Goal: Check status

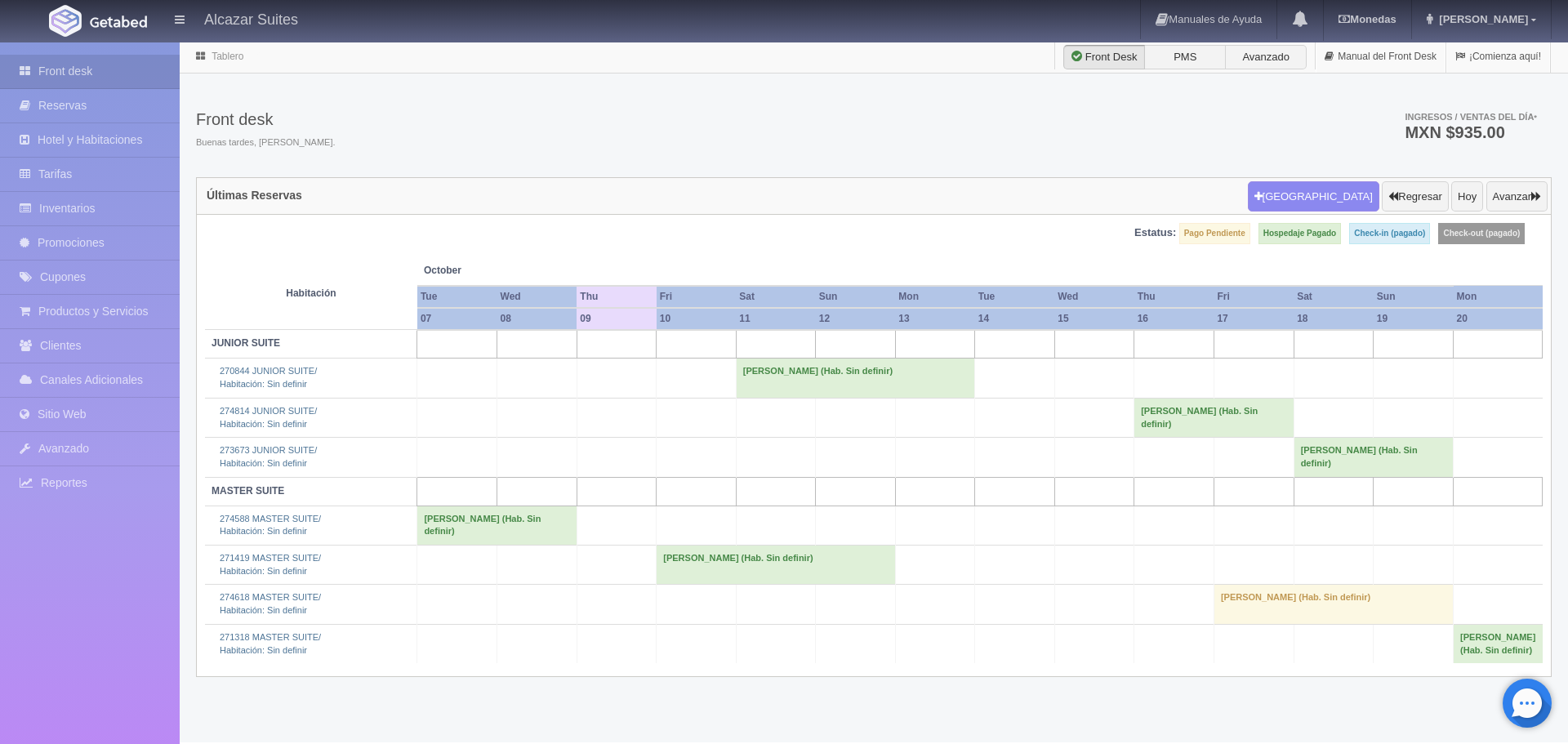
click at [1214, 425] on td "[PERSON_NAME] (Hab. Sin definir)" at bounding box center [1214, 417] width 160 height 39
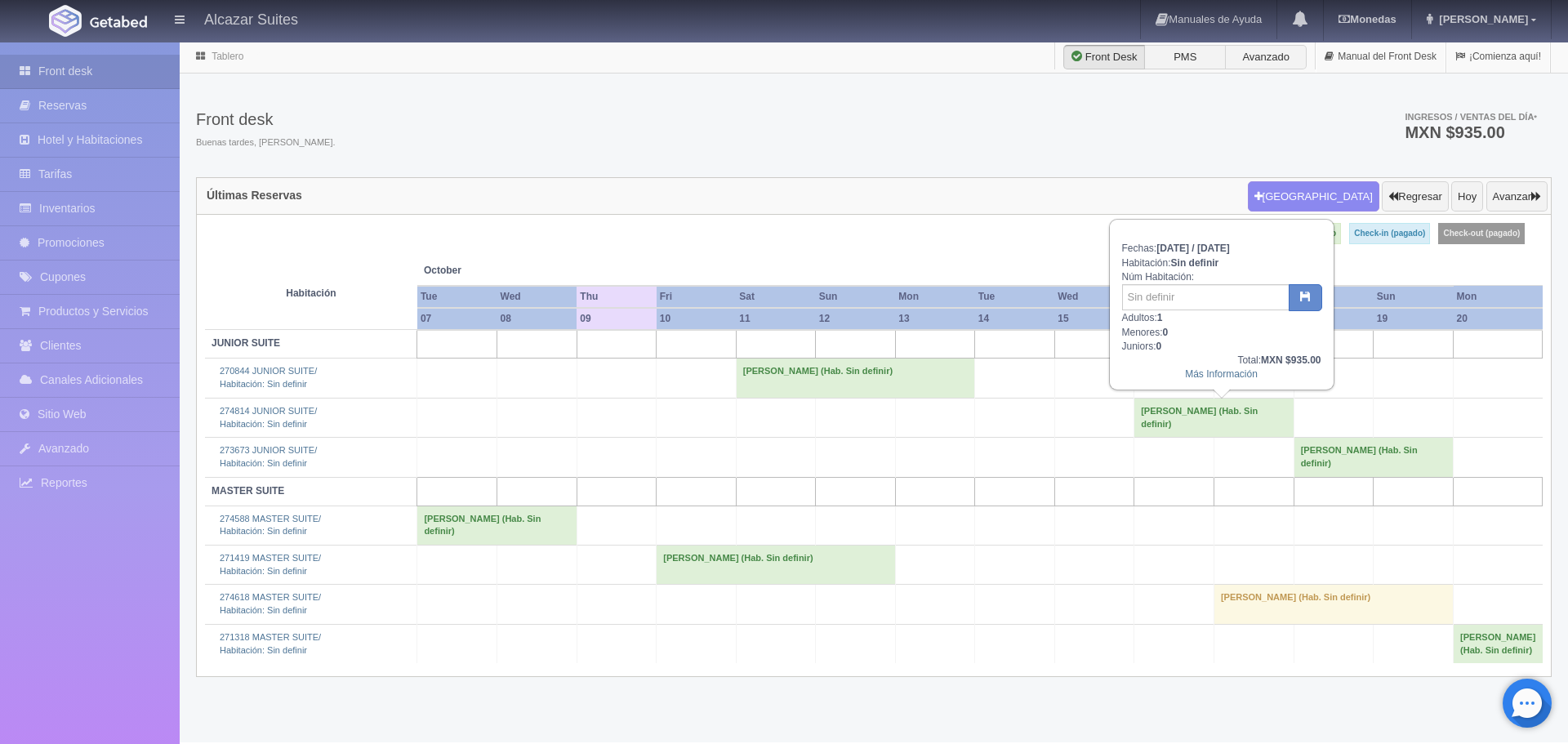
click at [1214, 425] on td "[PERSON_NAME] (Hab. Sin definir)" at bounding box center [1214, 417] width 160 height 39
click at [1206, 372] on link "Más Información" at bounding box center [1221, 373] width 73 height 12
